Goal: Information Seeking & Learning: Check status

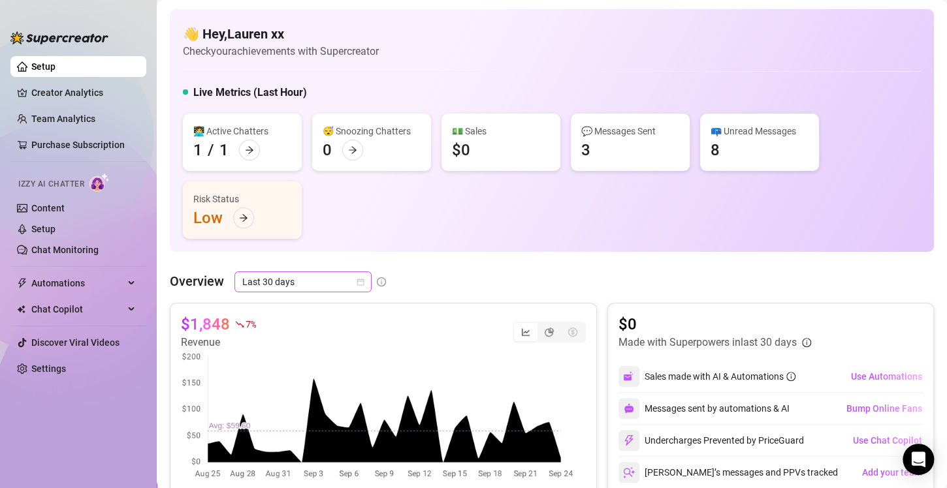
click at [293, 283] on span "Last 30 days" at bounding box center [302, 282] width 121 height 20
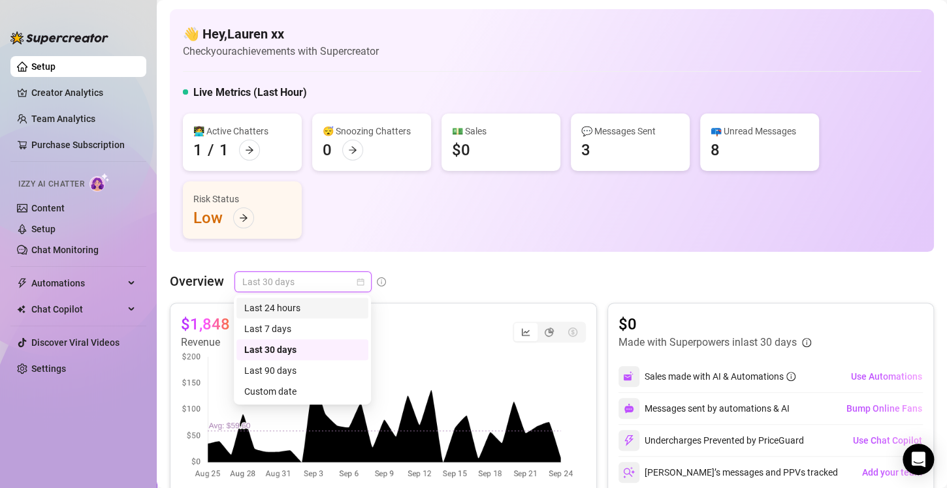
click at [289, 307] on div "Last 24 hours" at bounding box center [302, 308] width 116 height 14
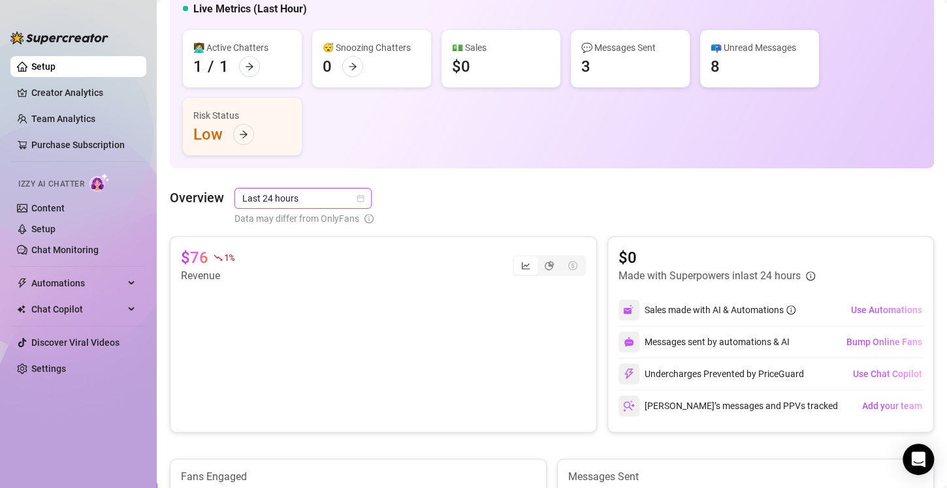
scroll to position [138, 0]
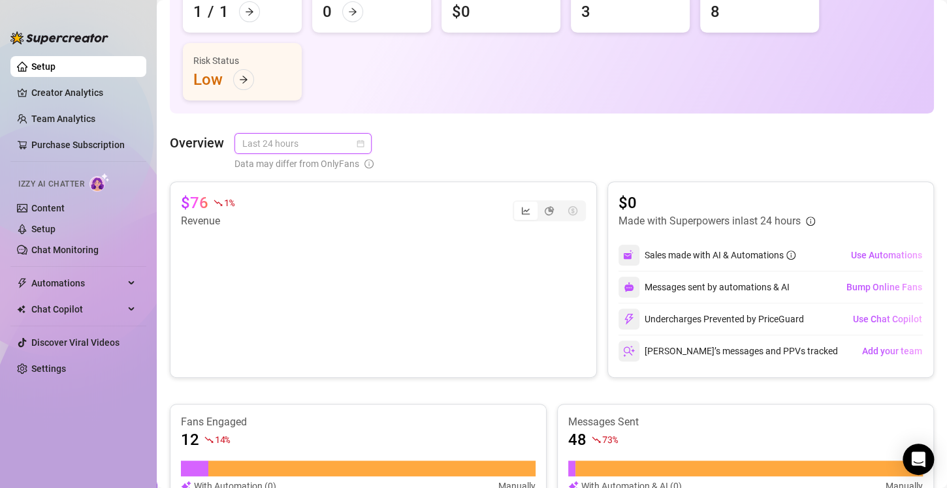
click at [334, 140] on span "Last 24 hours" at bounding box center [302, 144] width 121 height 20
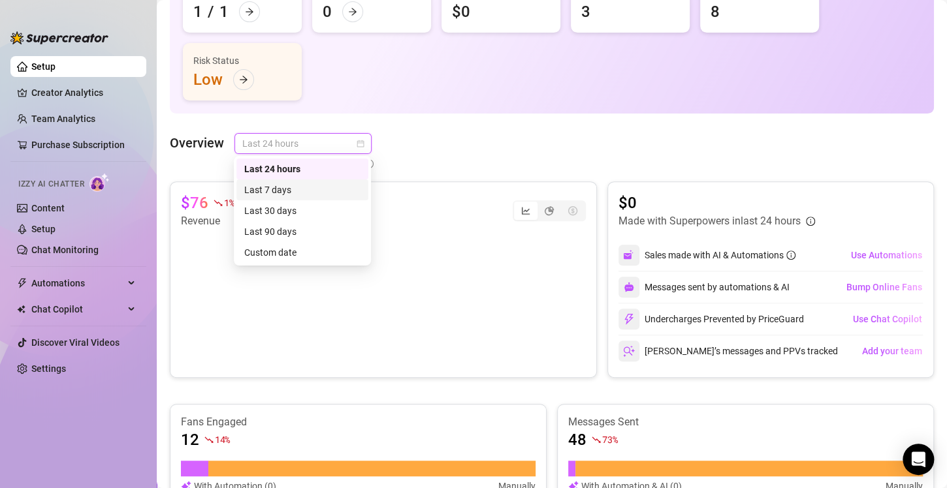
click at [326, 189] on div "Last 7 days" at bounding box center [302, 190] width 116 height 14
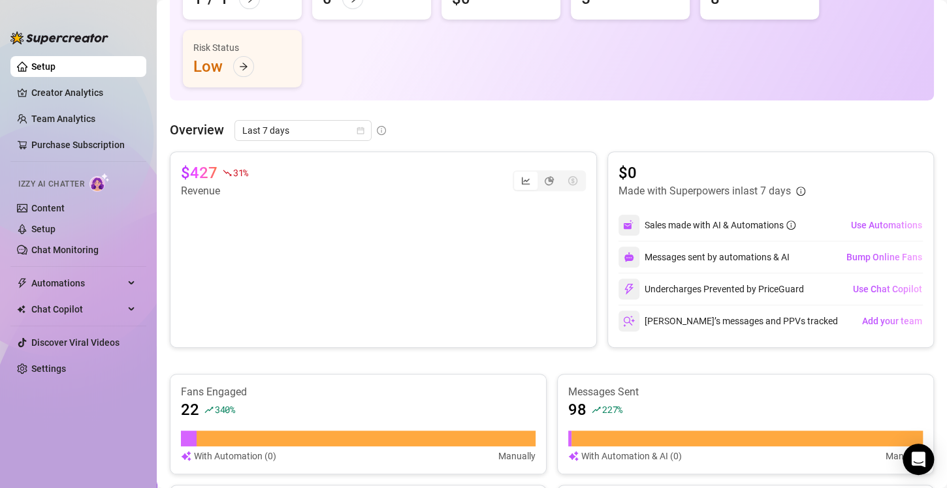
scroll to position [0, 0]
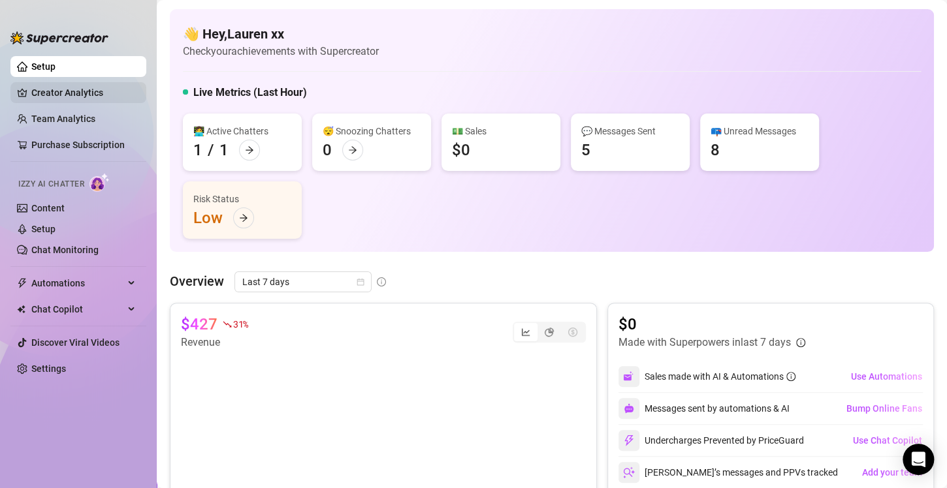
click at [75, 93] on link "Creator Analytics" at bounding box center [83, 92] width 104 height 21
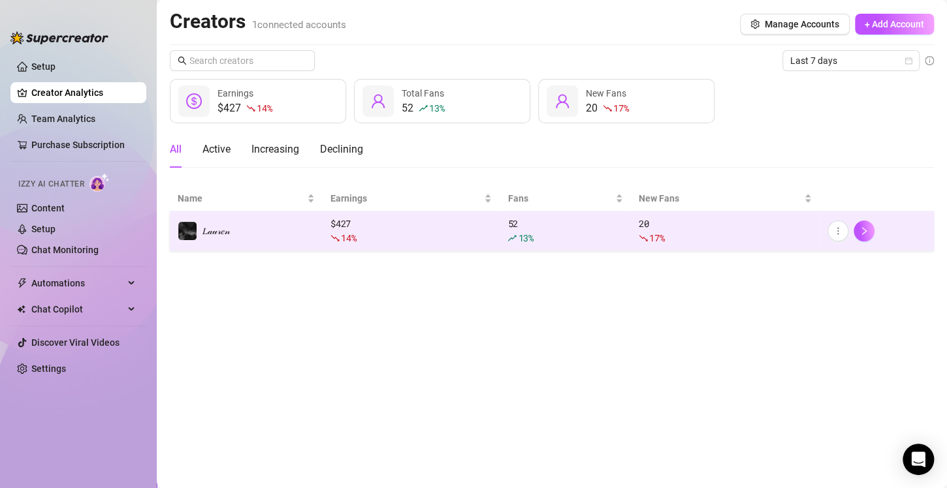
click at [297, 228] on td "𝐿𝒶𝓊𝓇𝑒𝓃" at bounding box center [246, 232] width 153 height 40
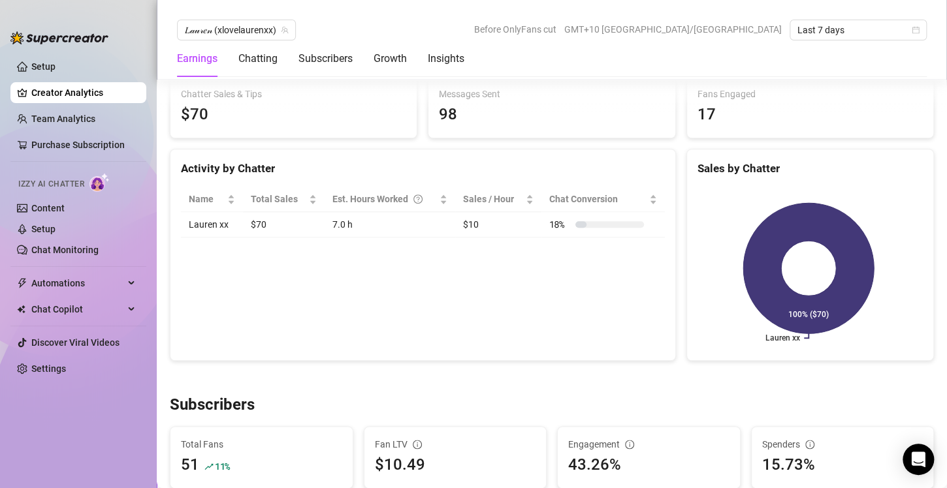
scroll to position [480, 0]
click at [393, 44] on div "Growth" at bounding box center [389, 58] width 33 height 37
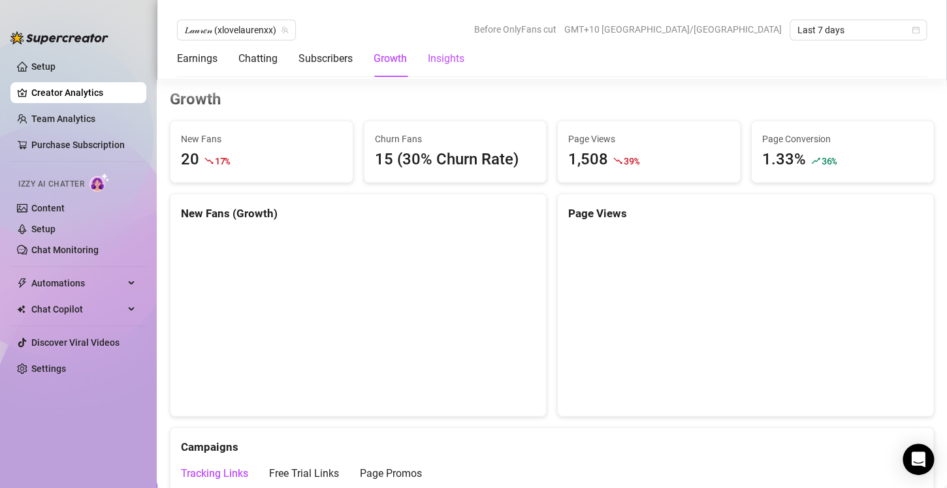
click at [437, 58] on div "Insights" at bounding box center [446, 59] width 37 height 16
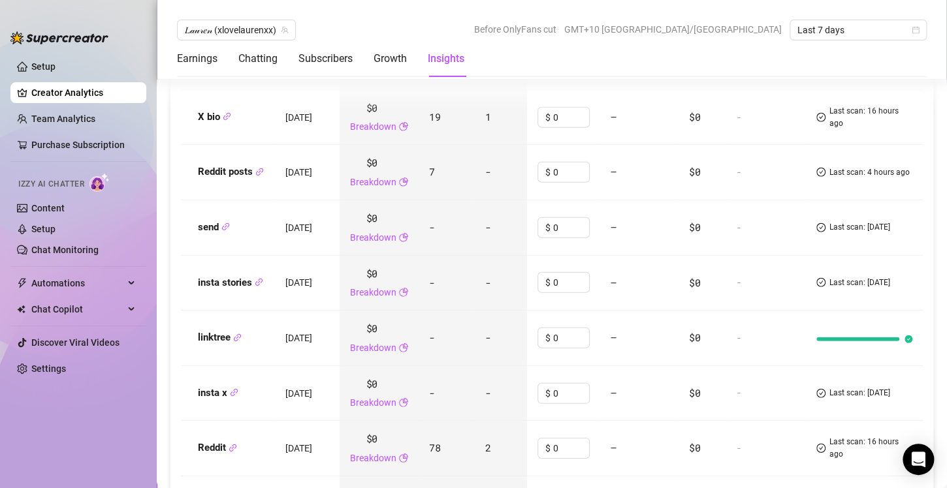
scroll to position [1636, 0]
click at [878, 221] on span "Last scan: [DATE]" at bounding box center [859, 227] width 61 height 12
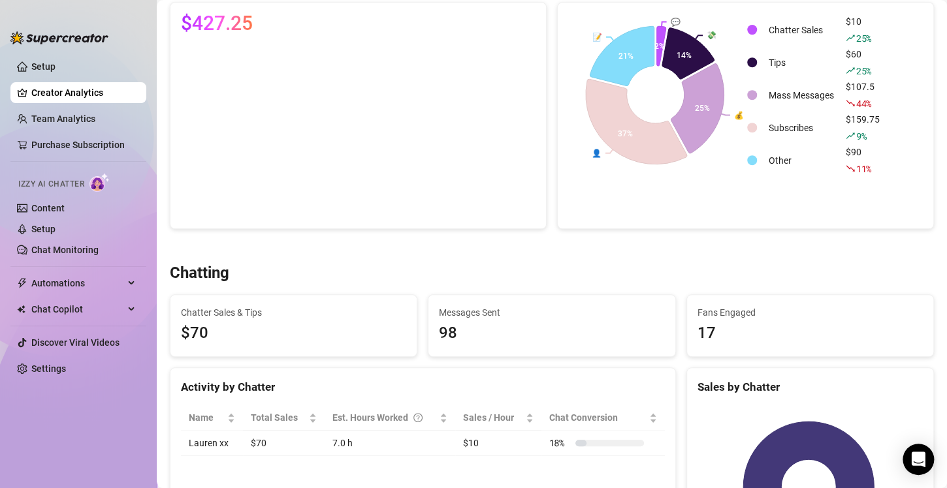
scroll to position [0, 0]
